Goal: Task Accomplishment & Management: Complete application form

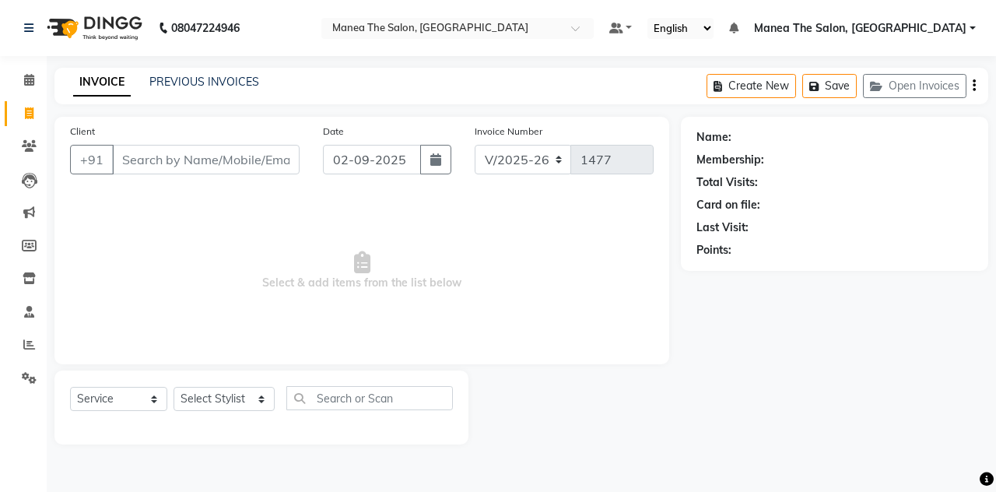
select select "7688"
select select "service"
click at [159, 168] on input "Client" at bounding box center [205, 160] width 187 height 30
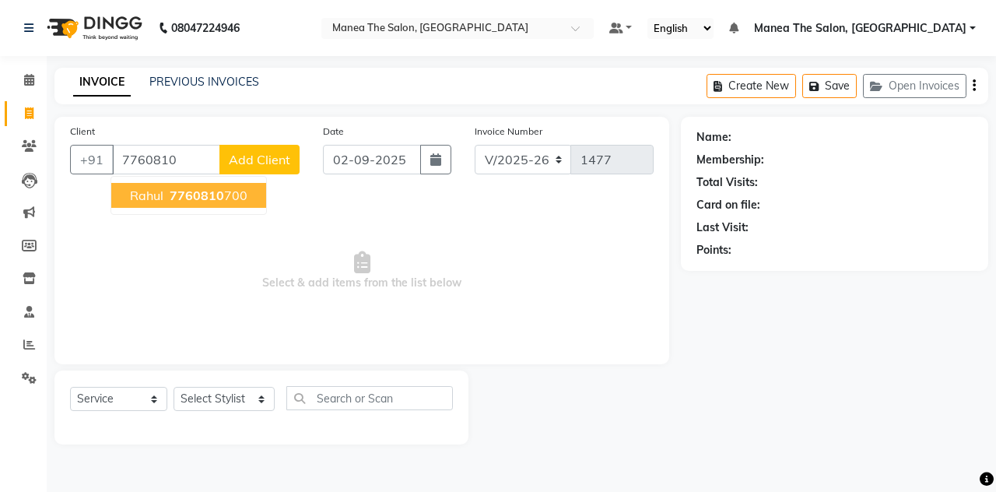
click at [209, 195] on span "7760810" at bounding box center [197, 195] width 54 height 16
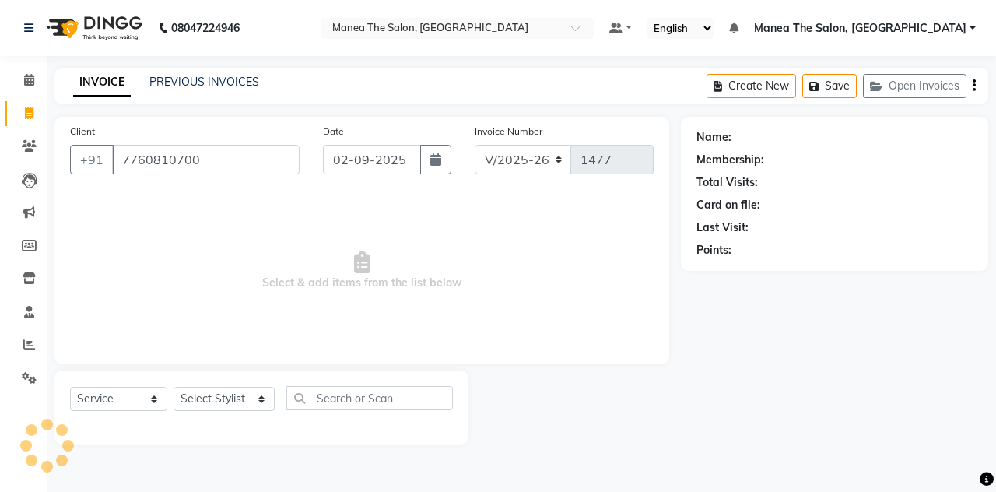
type input "7760810700"
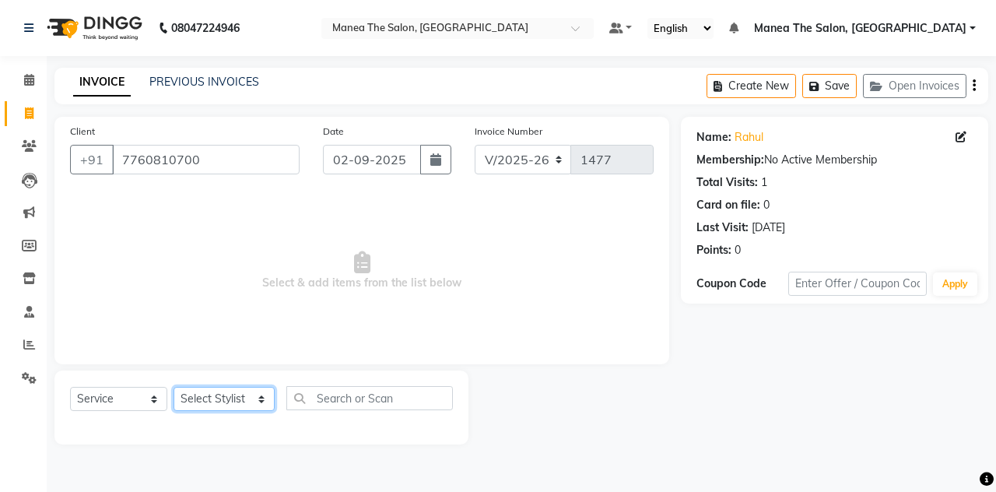
click at [254, 389] on select "Select Stylist aalam mahfuz [PERSON_NAME] [PERSON_NAME] The Salon, [GEOGRAPHIC_…" at bounding box center [223, 399] width 101 height 24
select select "68363"
click at [173, 387] on select "Select Stylist aalam mahfuz [PERSON_NAME] [PERSON_NAME] The Salon, [GEOGRAPHIC_…" at bounding box center [223, 399] width 101 height 24
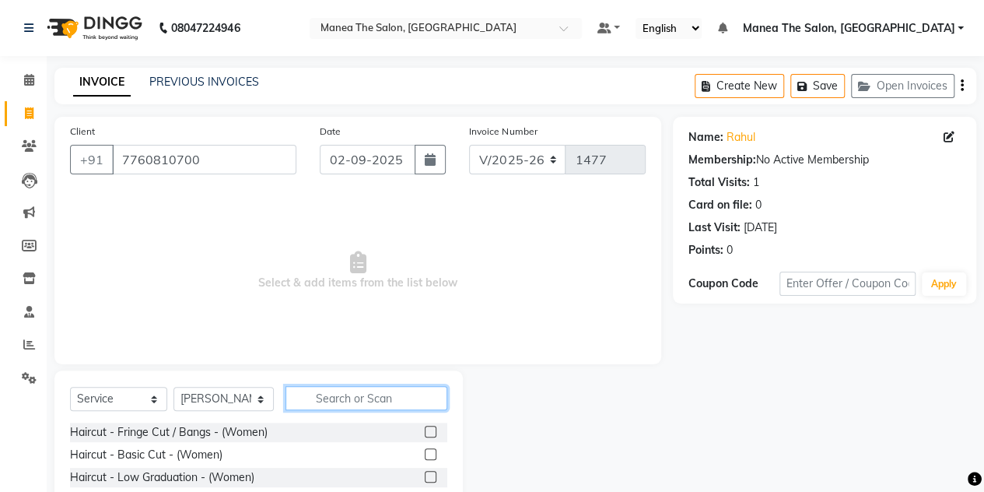
click at [322, 394] on input "text" at bounding box center [367, 398] width 162 height 24
type input "cla"
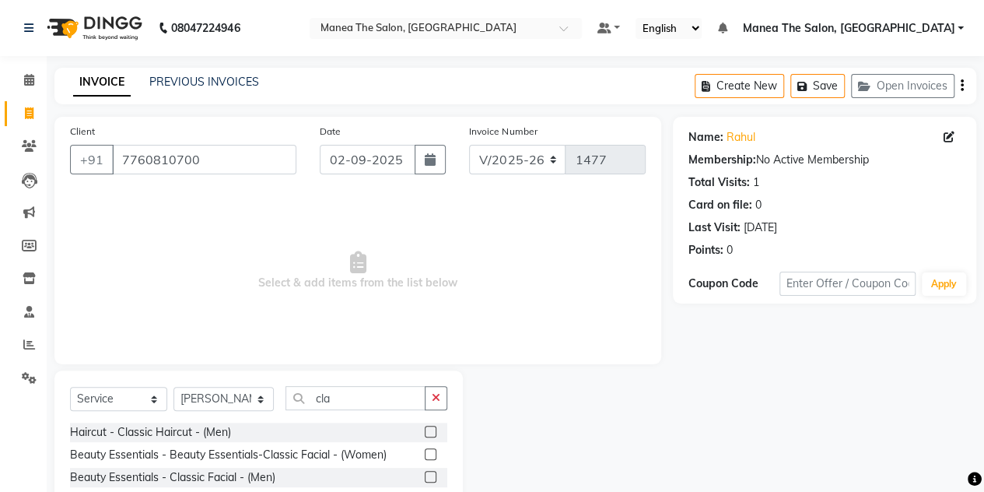
click at [429, 432] on label at bounding box center [431, 432] width 12 height 12
click at [429, 432] on input "checkbox" at bounding box center [430, 432] width 10 height 10
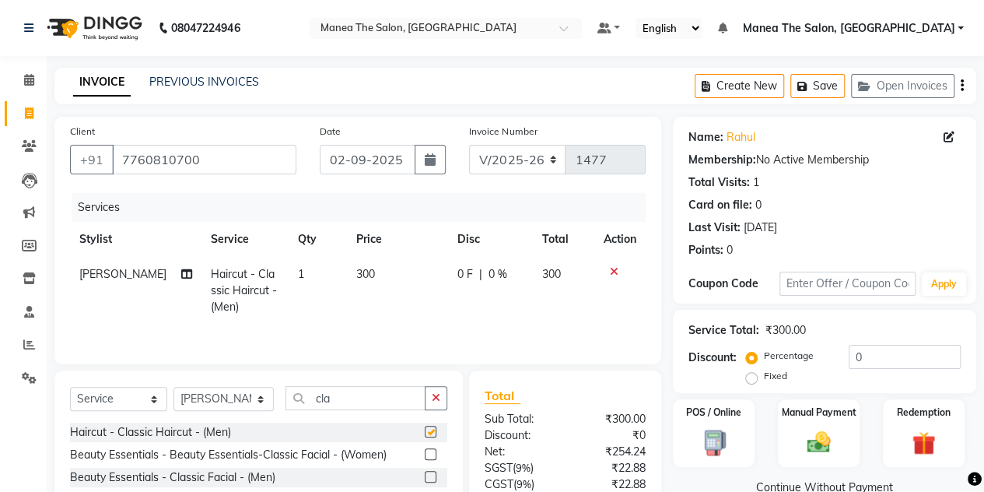
checkbox input "false"
drag, startPoint x: 355, startPoint y: 381, endPoint x: 350, endPoint y: 404, distance: 23.0
click at [350, 404] on div "Select Service Product Membership Package Voucher Prepaid Gift Card Select Styl…" at bounding box center [258, 463] width 408 height 187
click at [350, 404] on input "cla" at bounding box center [356, 398] width 140 height 24
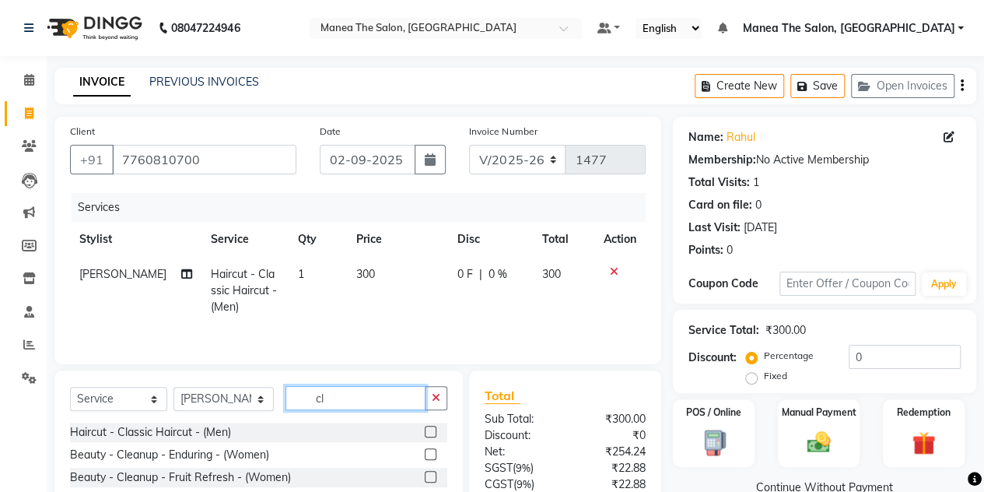
type input "c"
type input "be"
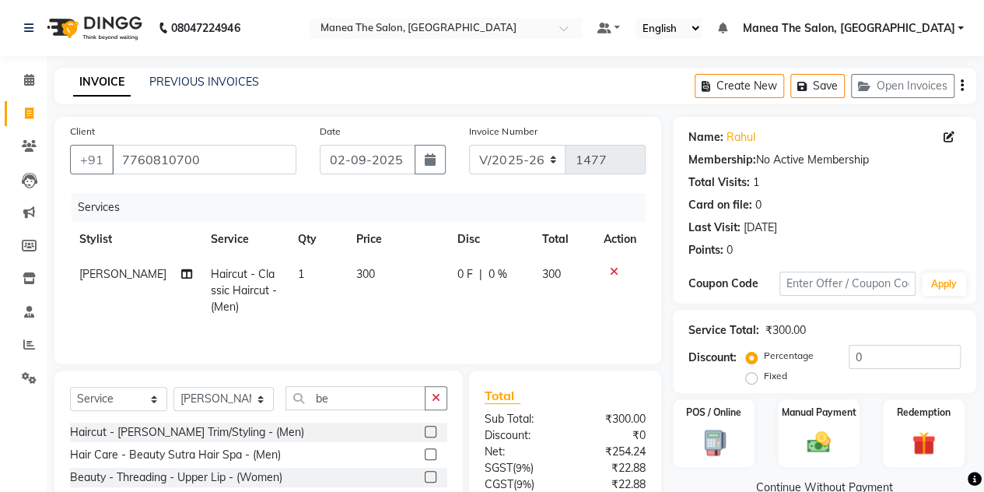
click at [425, 432] on label at bounding box center [431, 432] width 12 height 12
click at [425, 432] on input "checkbox" at bounding box center [430, 432] width 10 height 10
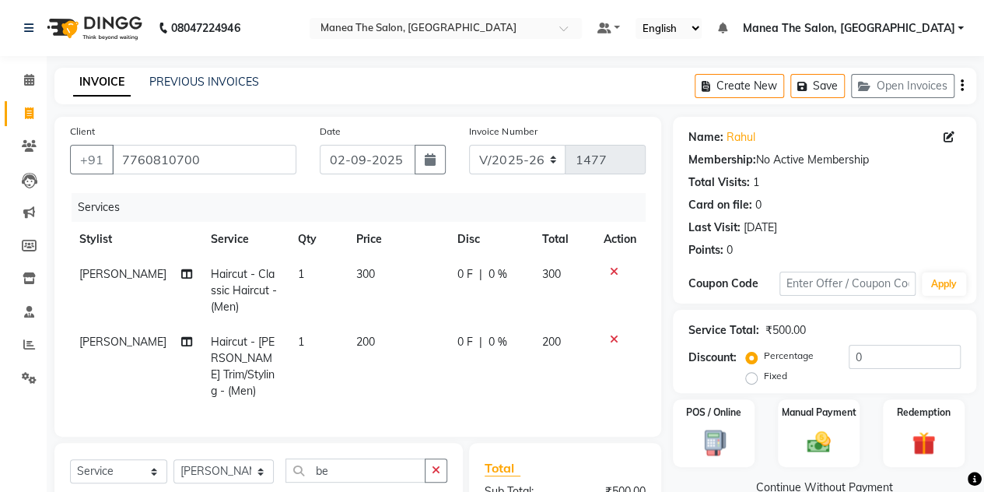
checkbox input "false"
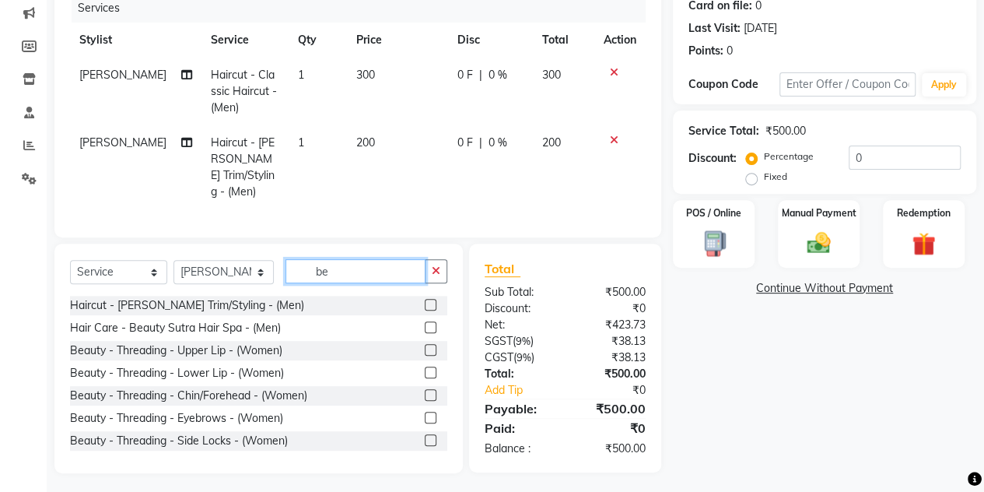
click at [351, 270] on input "be" at bounding box center [356, 271] width 140 height 24
type input "b"
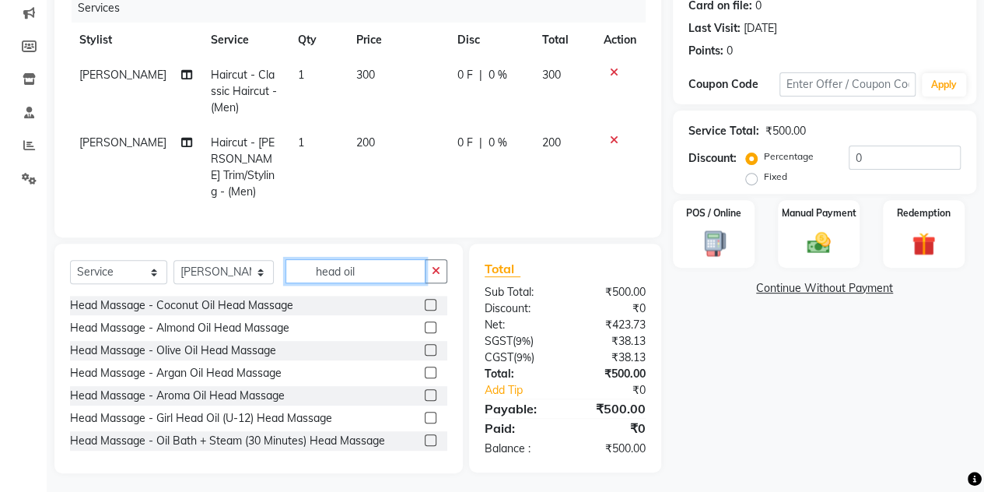
type input "head oil"
click at [425, 300] on label at bounding box center [431, 305] width 12 height 12
click at [425, 300] on input "checkbox" at bounding box center [430, 305] width 10 height 10
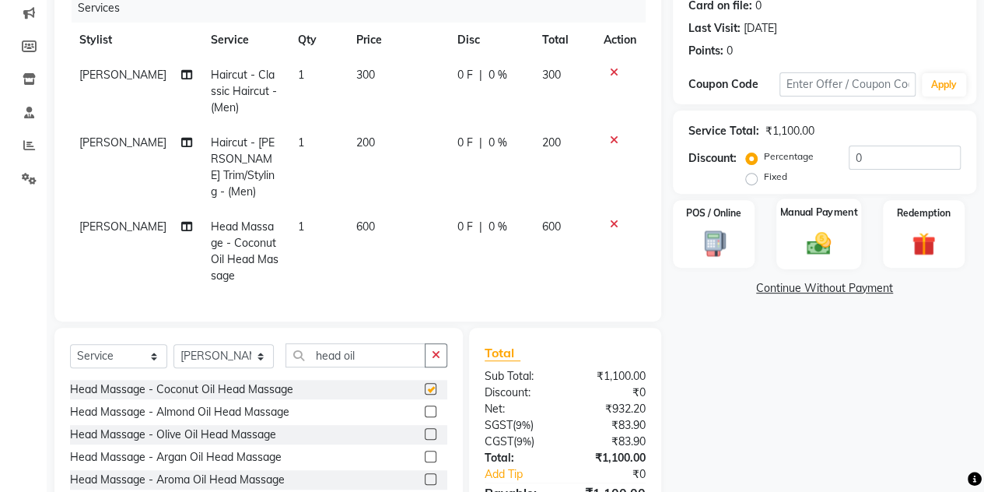
checkbox input "false"
click at [356, 219] on span "600" at bounding box center [365, 226] width 19 height 14
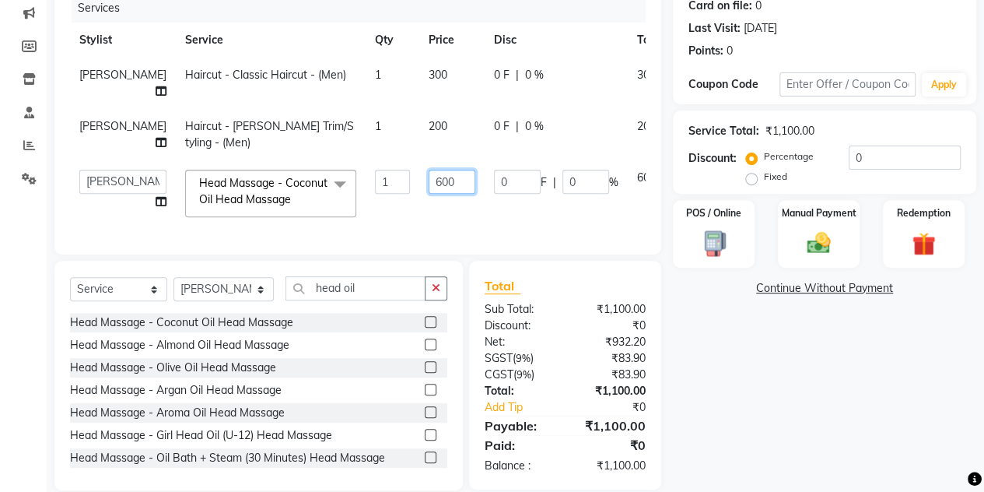
click at [429, 194] on input "600" at bounding box center [452, 182] width 47 height 24
type input "6"
type input "500"
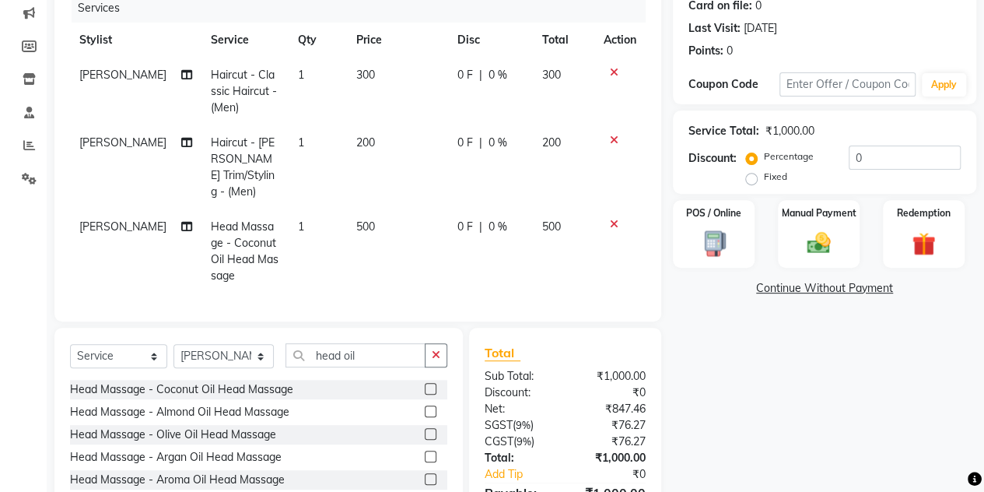
click at [573, 240] on tr "aalam mahfuz Head Massage - Coconut Oil Head Massage 1 500 0 F | 0 % 500" at bounding box center [358, 251] width 576 height 84
click at [869, 158] on input "0" at bounding box center [905, 157] width 112 height 24
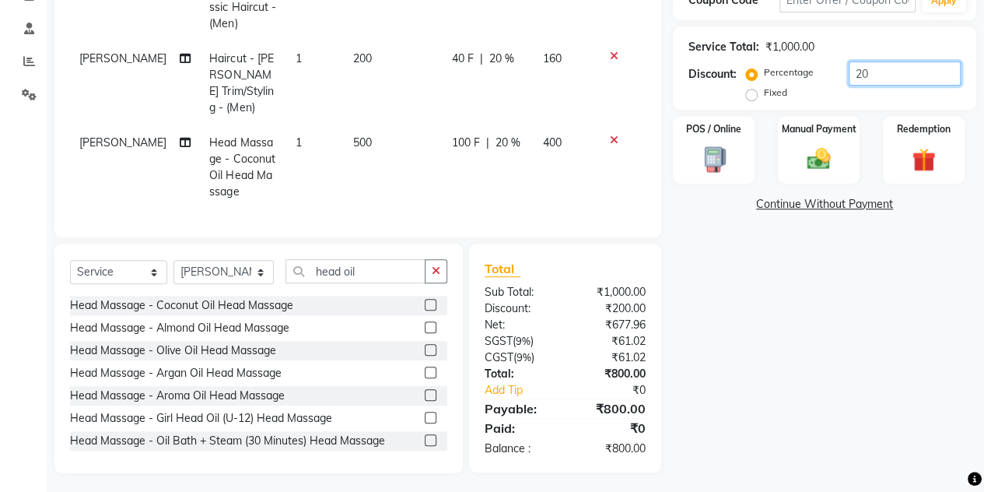
scroll to position [282, 0]
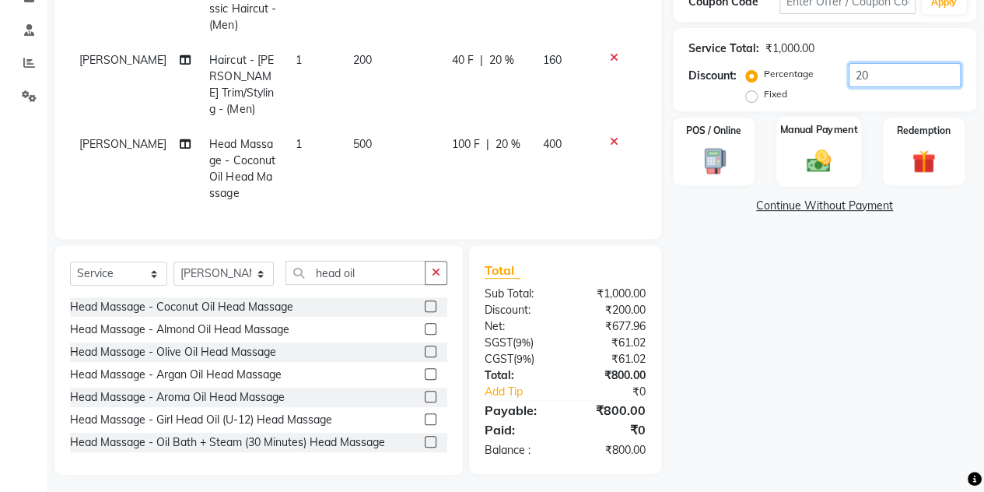
type input "20"
click at [828, 140] on div "Manual Payment" at bounding box center [818, 151] width 85 height 71
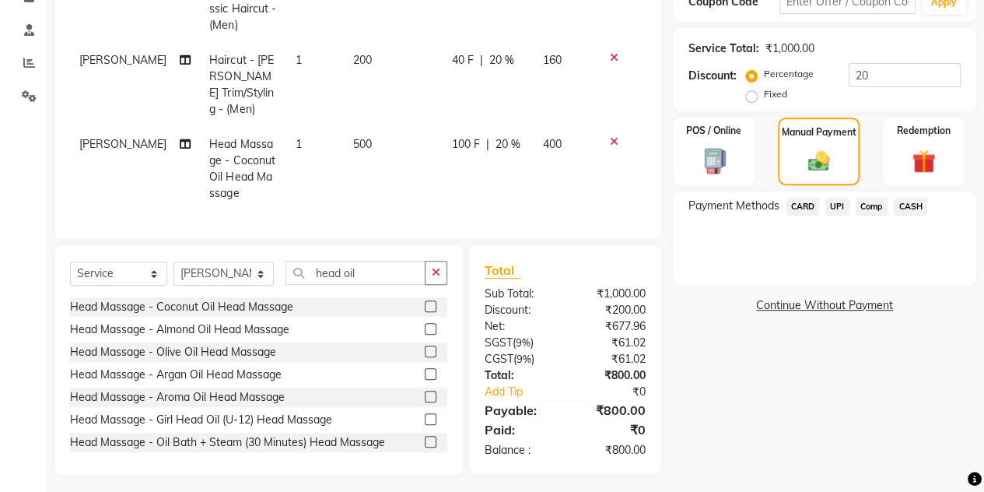
click at [834, 207] on span "UPI" at bounding box center [837, 207] width 24 height 18
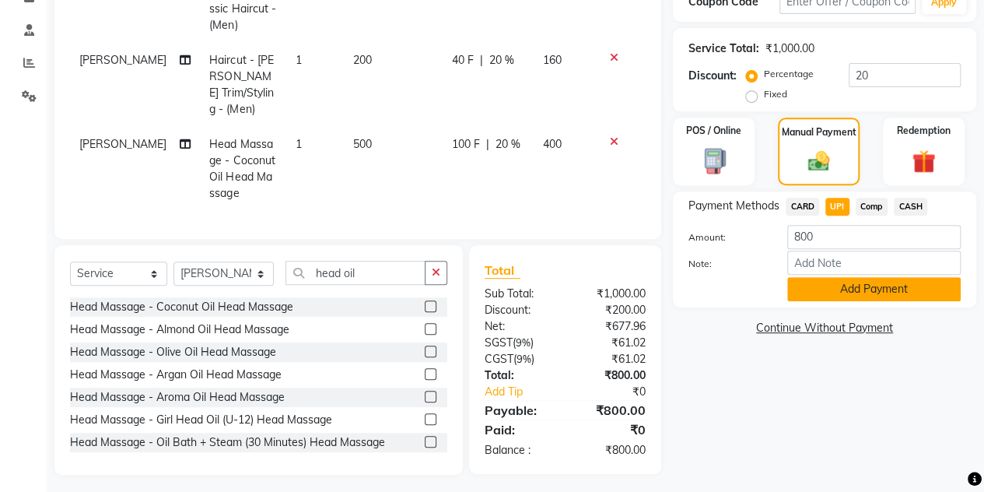
click at [839, 286] on button "Add Payment" at bounding box center [873, 289] width 173 height 24
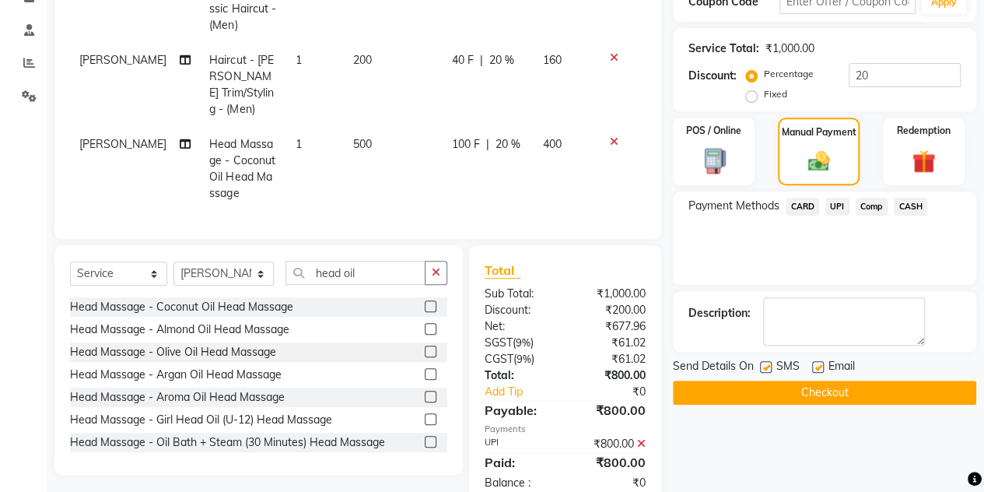
click at [796, 384] on button "Checkout" at bounding box center [824, 392] width 303 height 24
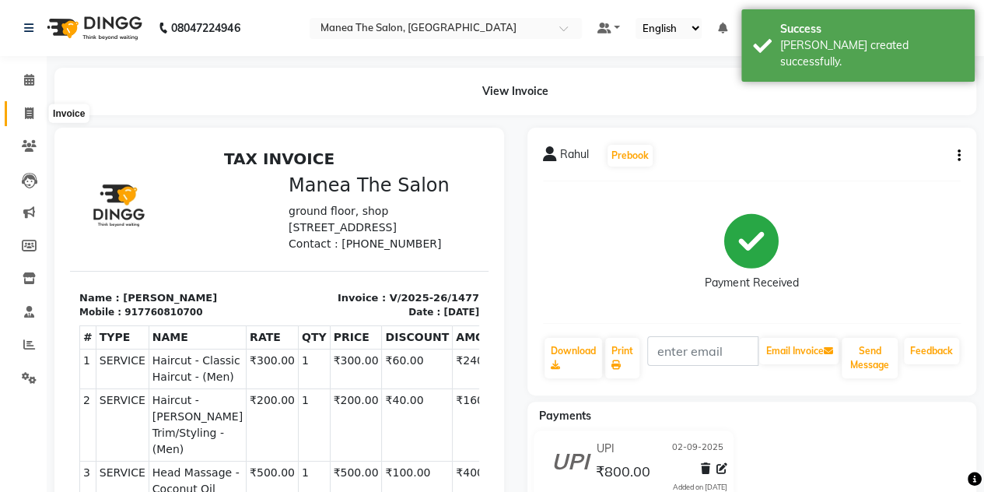
click at [31, 114] on icon at bounding box center [29, 113] width 9 height 12
select select "service"
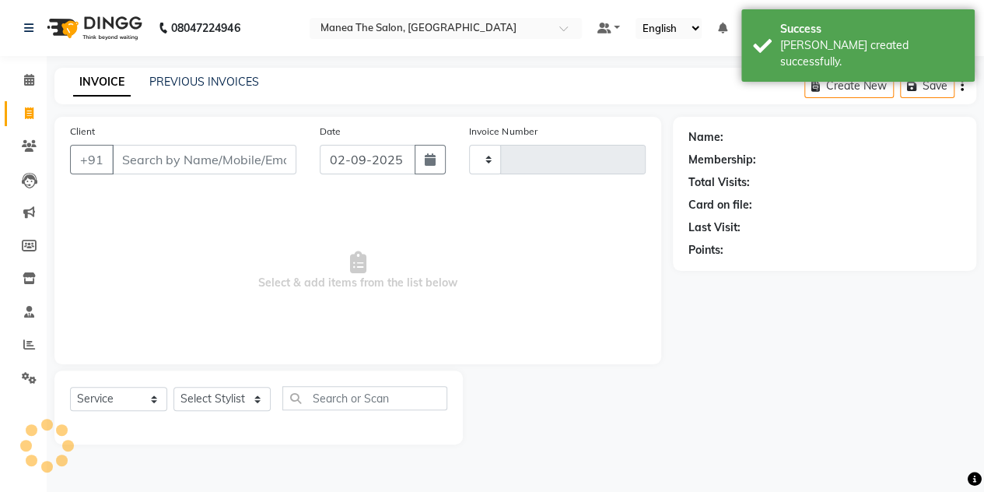
type input "1478"
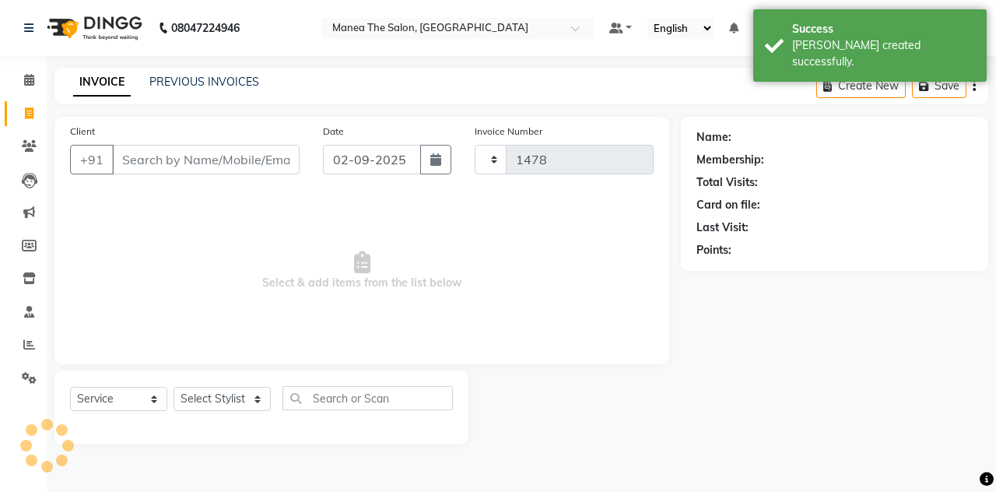
select select "7688"
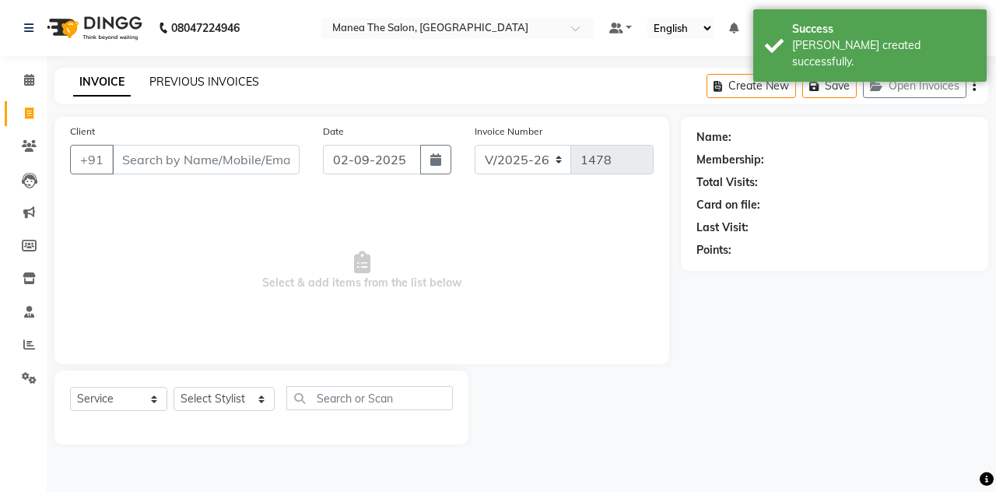
click at [186, 82] on link "PREVIOUS INVOICES" at bounding box center [204, 82] width 110 height 14
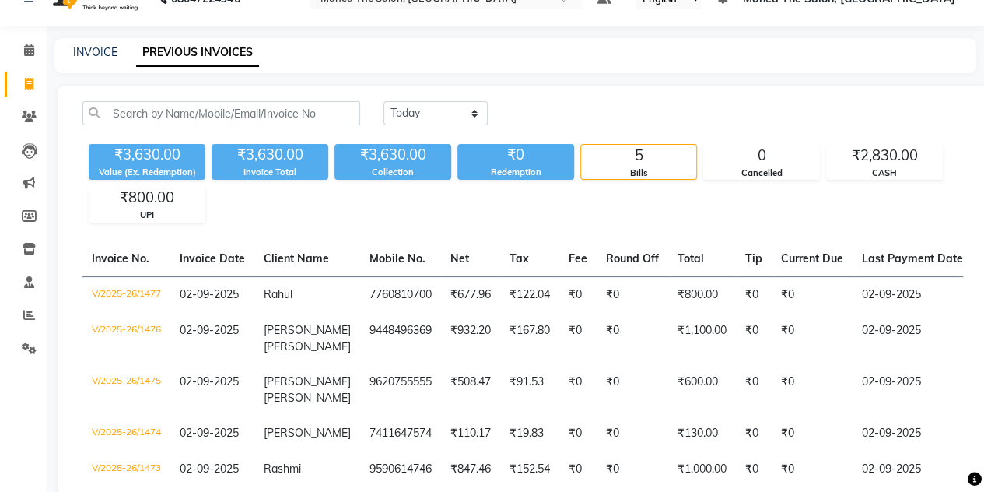
scroll to position [27, 0]
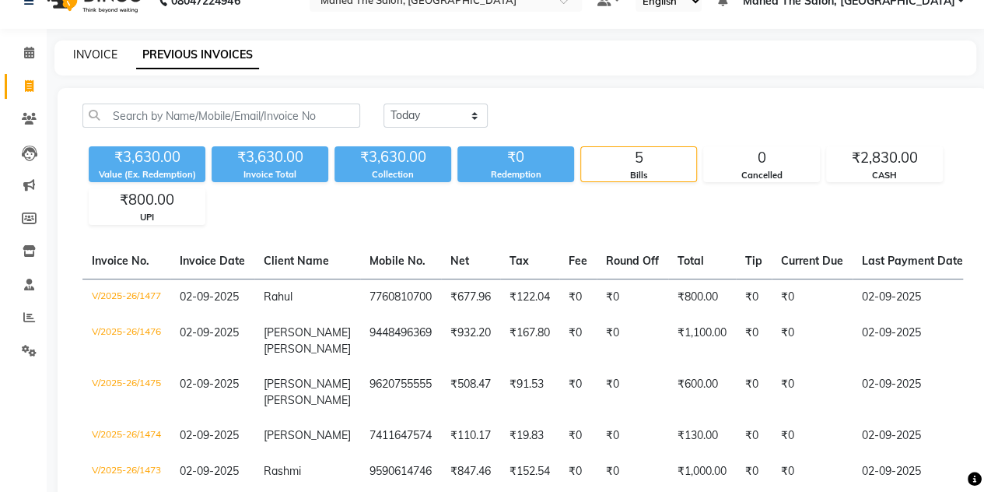
click at [103, 50] on link "INVOICE" at bounding box center [95, 54] width 44 height 14
select select "service"
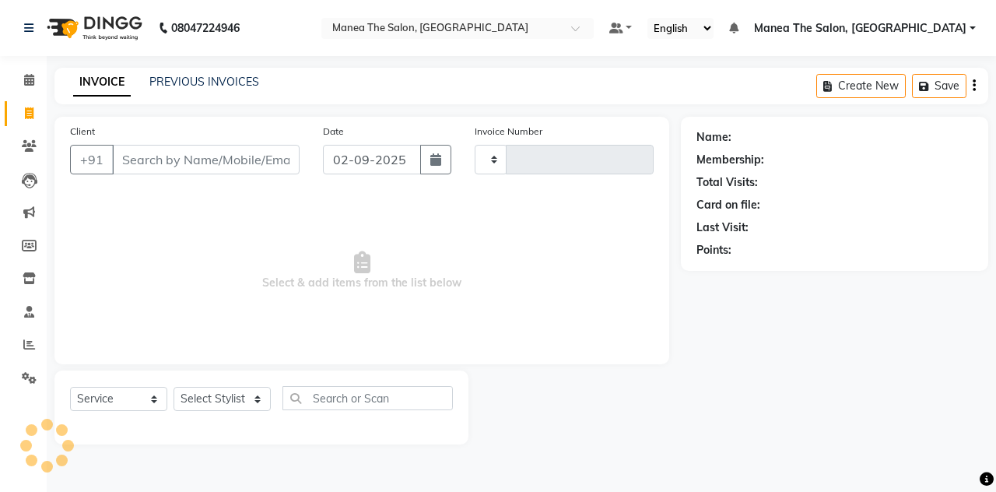
type input "1478"
select select "7688"
